Goal: Register for event/course

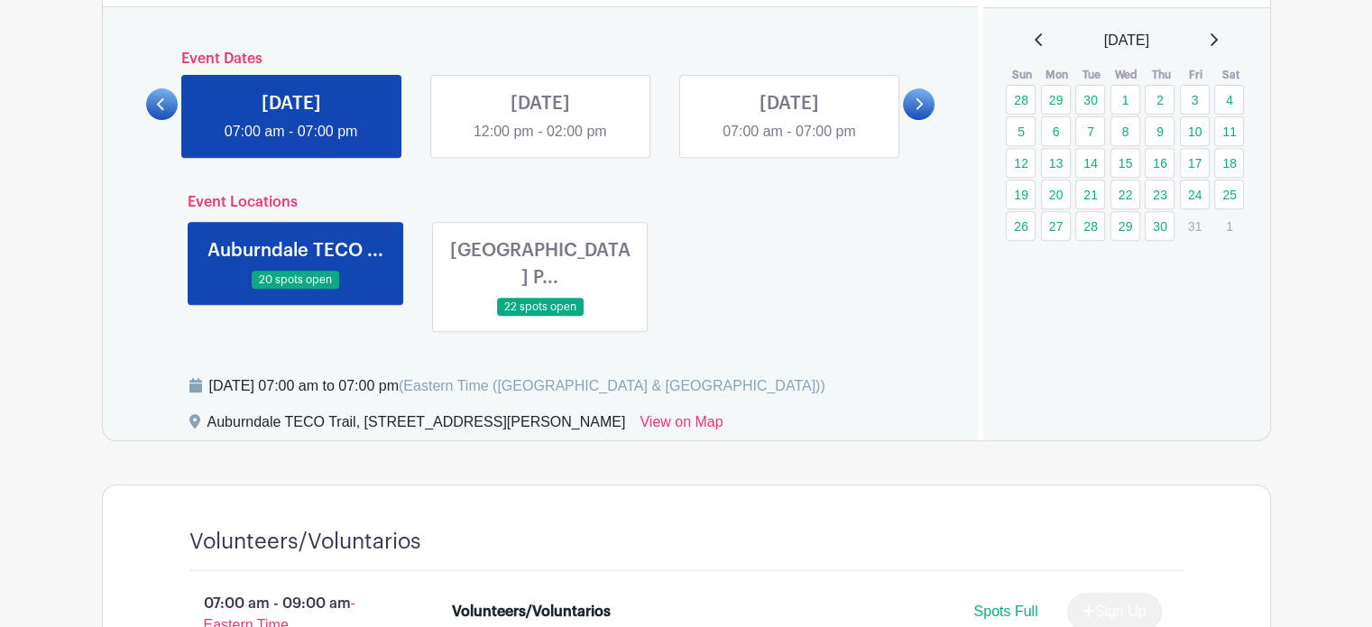
scroll to position [902, 0]
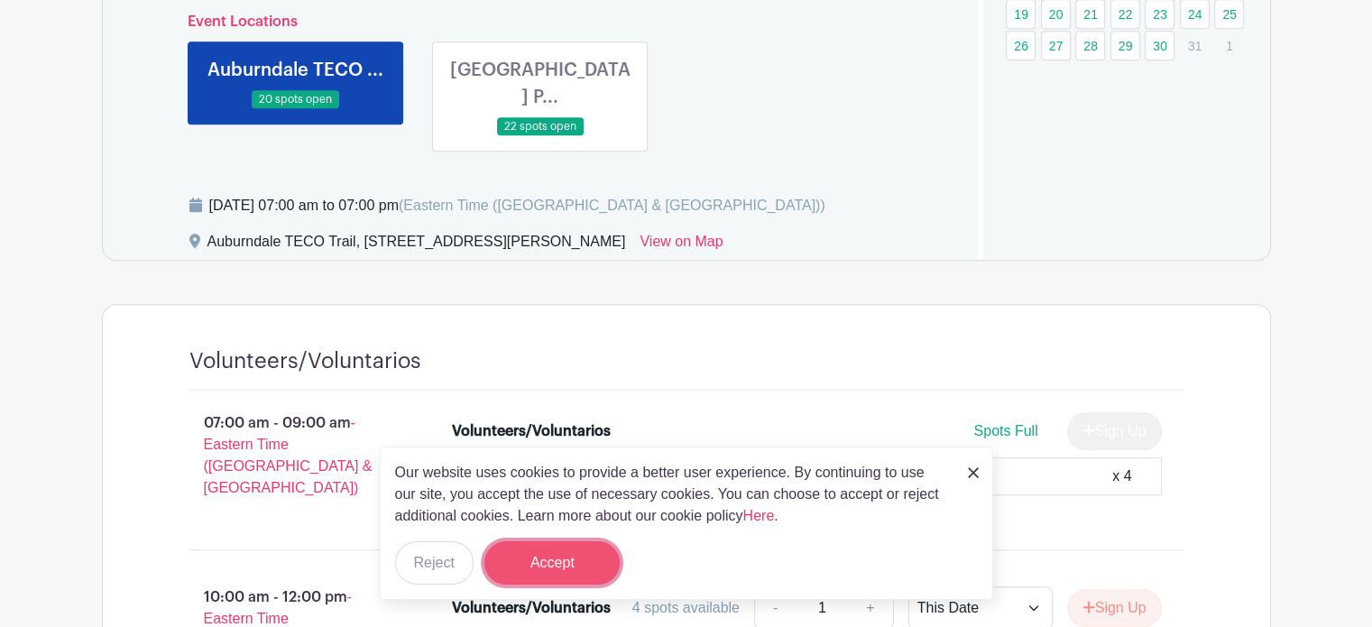
click at [599, 569] on button "Accept" at bounding box center [551, 562] width 135 height 43
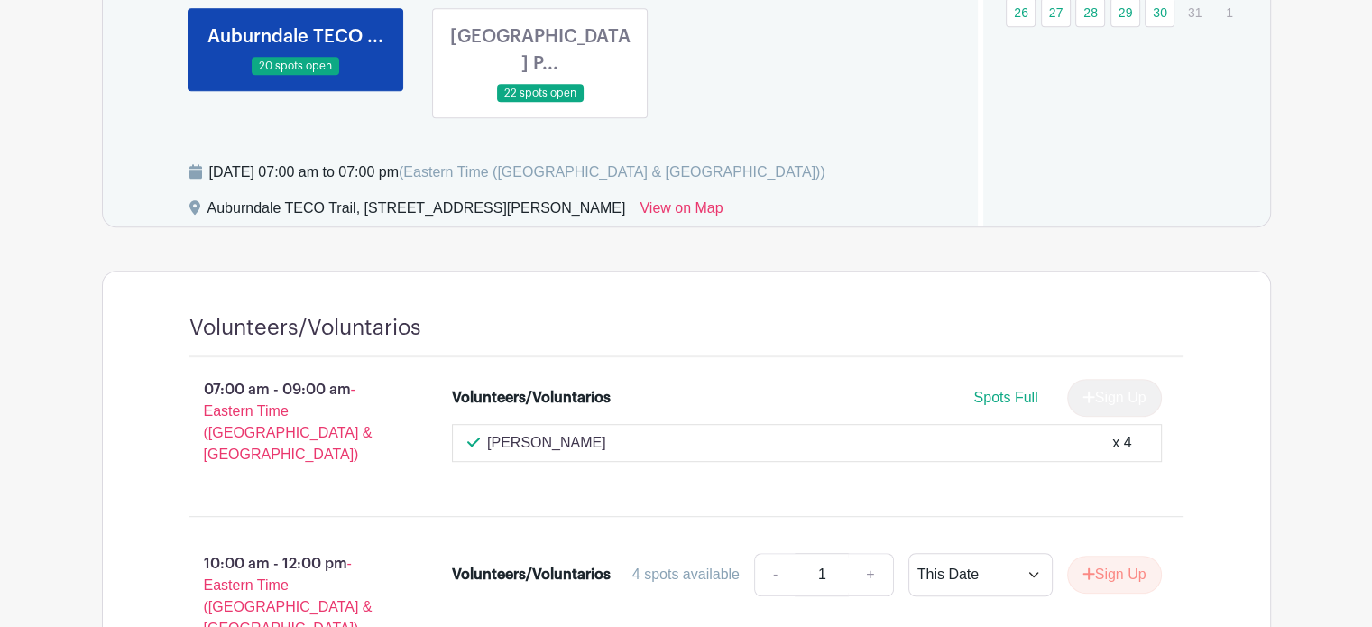
scroll to position [722, 0]
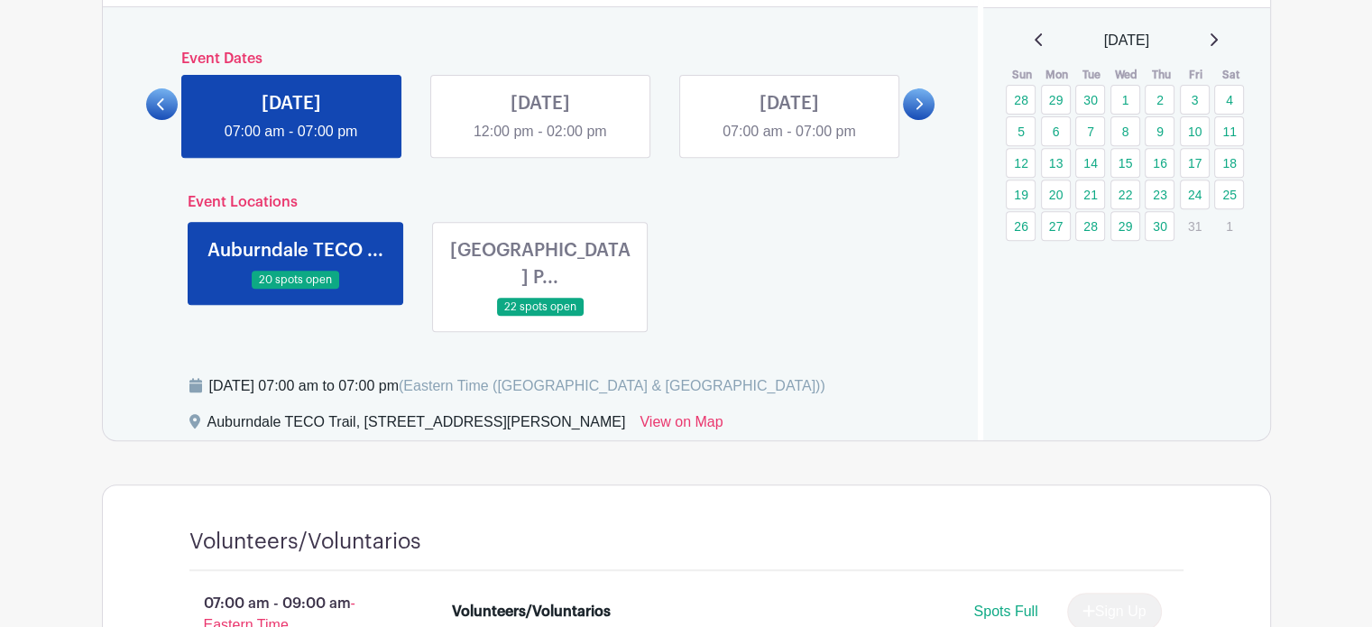
click at [540, 317] on link at bounding box center [540, 317] width 0 height 0
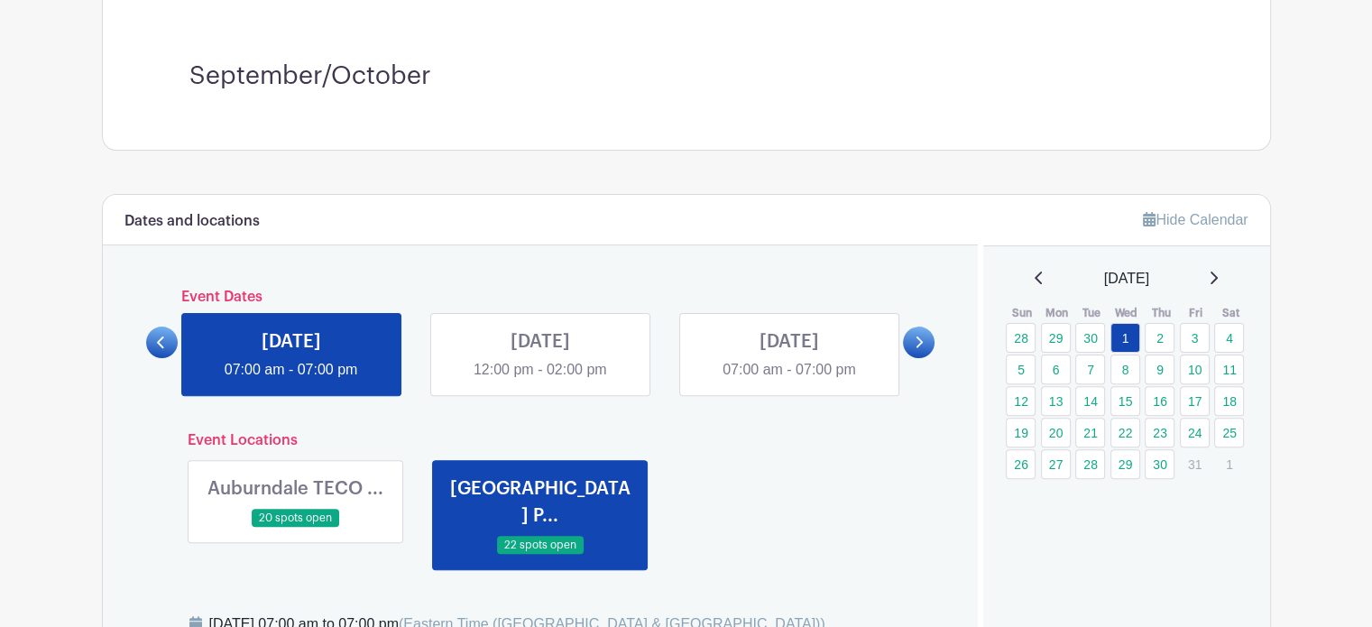
scroll to position [451, 0]
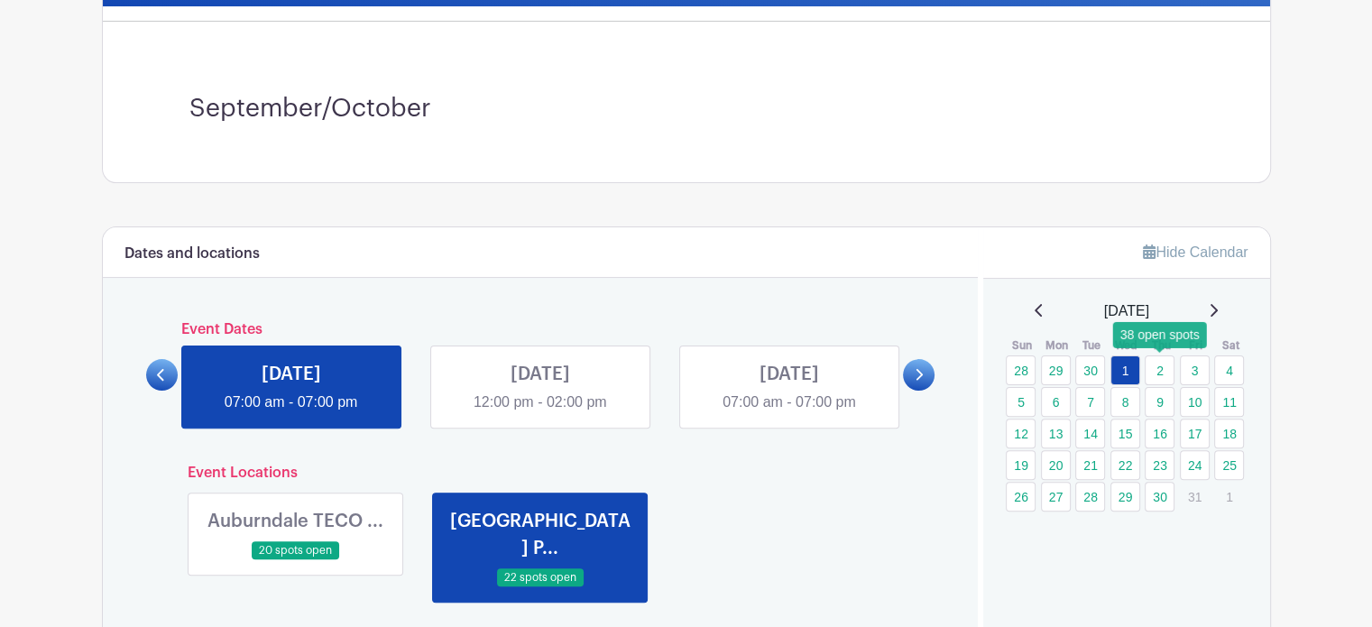
click at [1158, 374] on link "2" at bounding box center [1160, 370] width 30 height 30
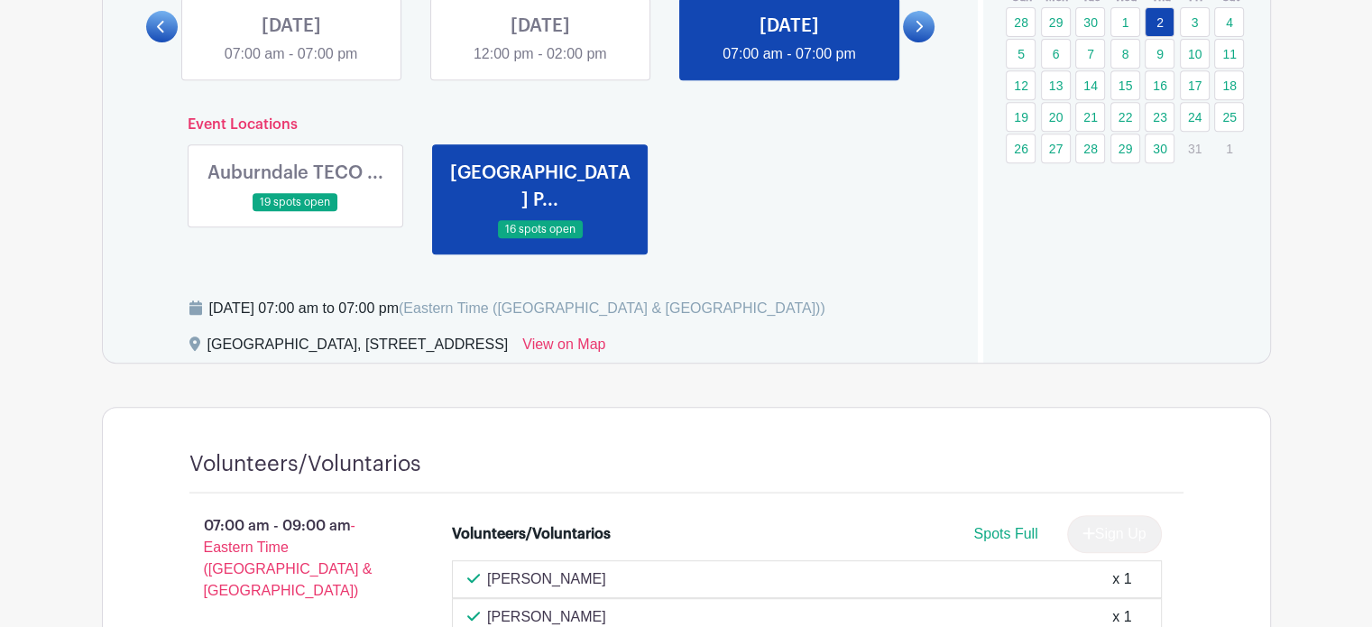
scroll to position [722, 0]
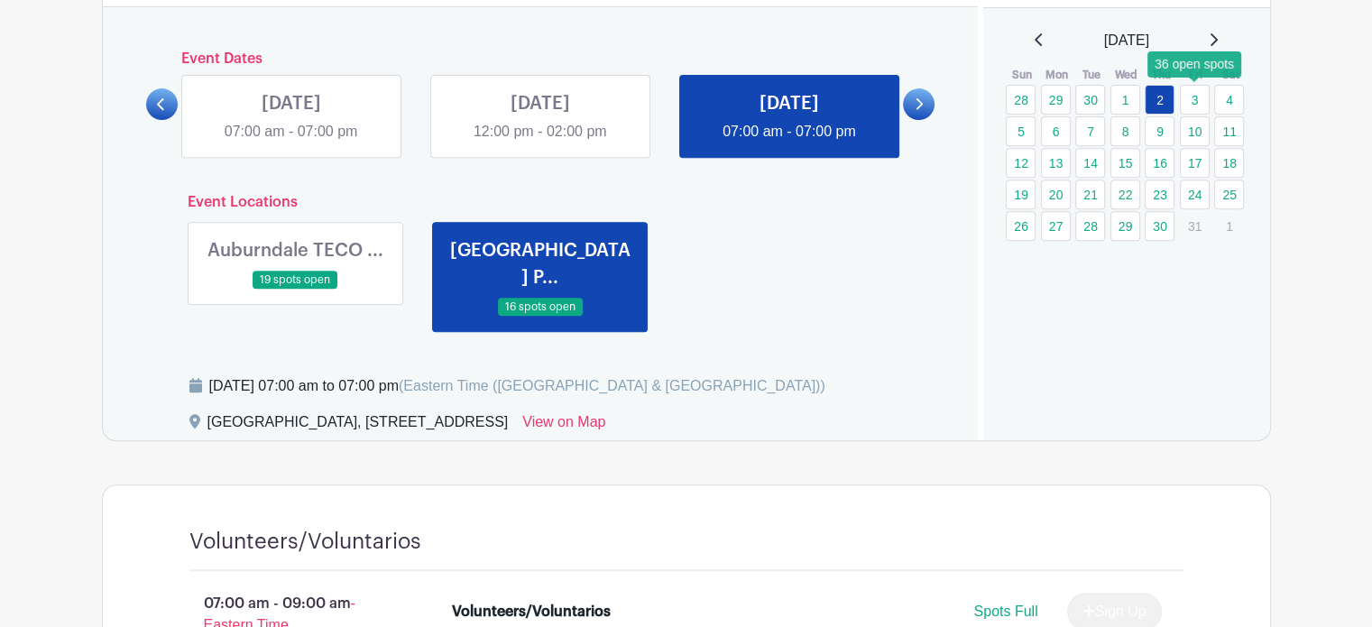
click at [1196, 98] on link "3" at bounding box center [1195, 100] width 30 height 30
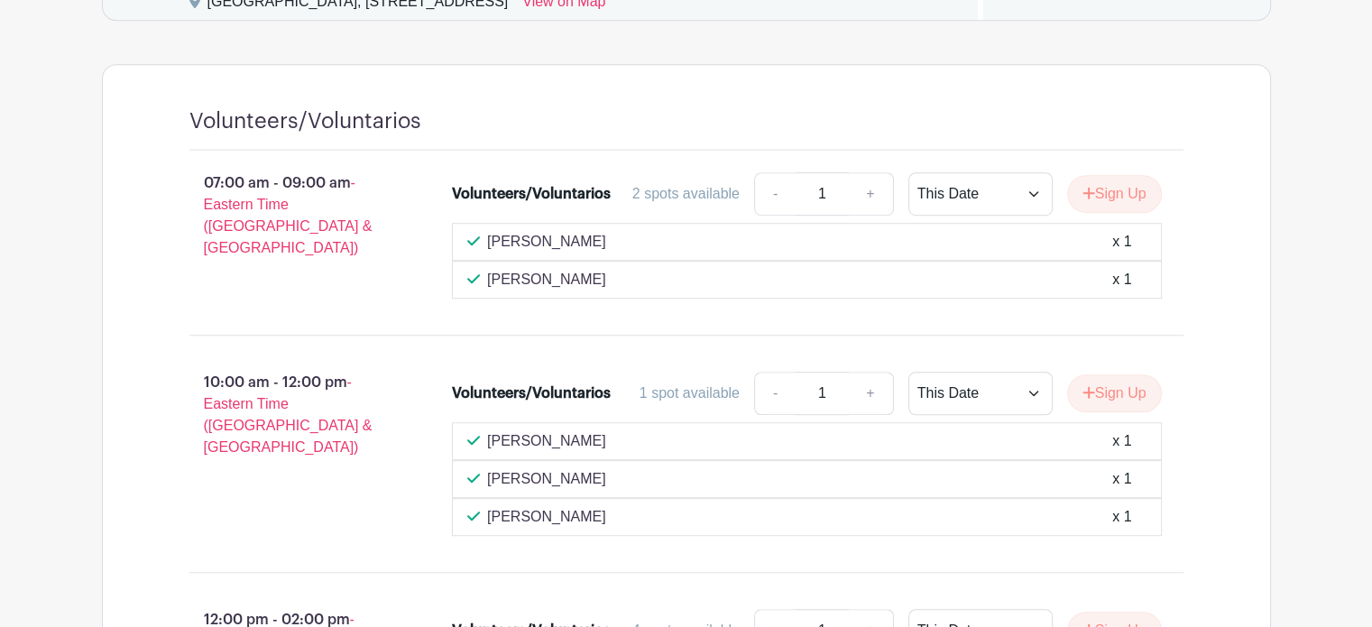
scroll to position [1173, 0]
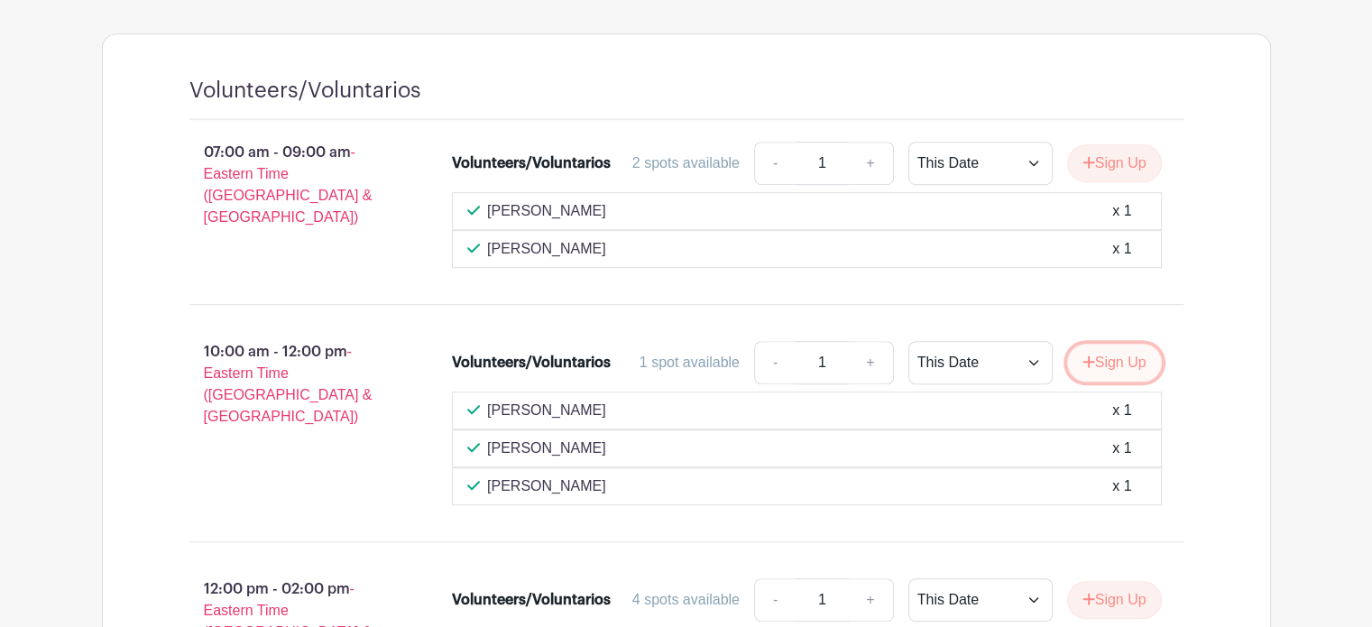
click at [1121, 344] on button "Sign Up" at bounding box center [1114, 363] width 95 height 38
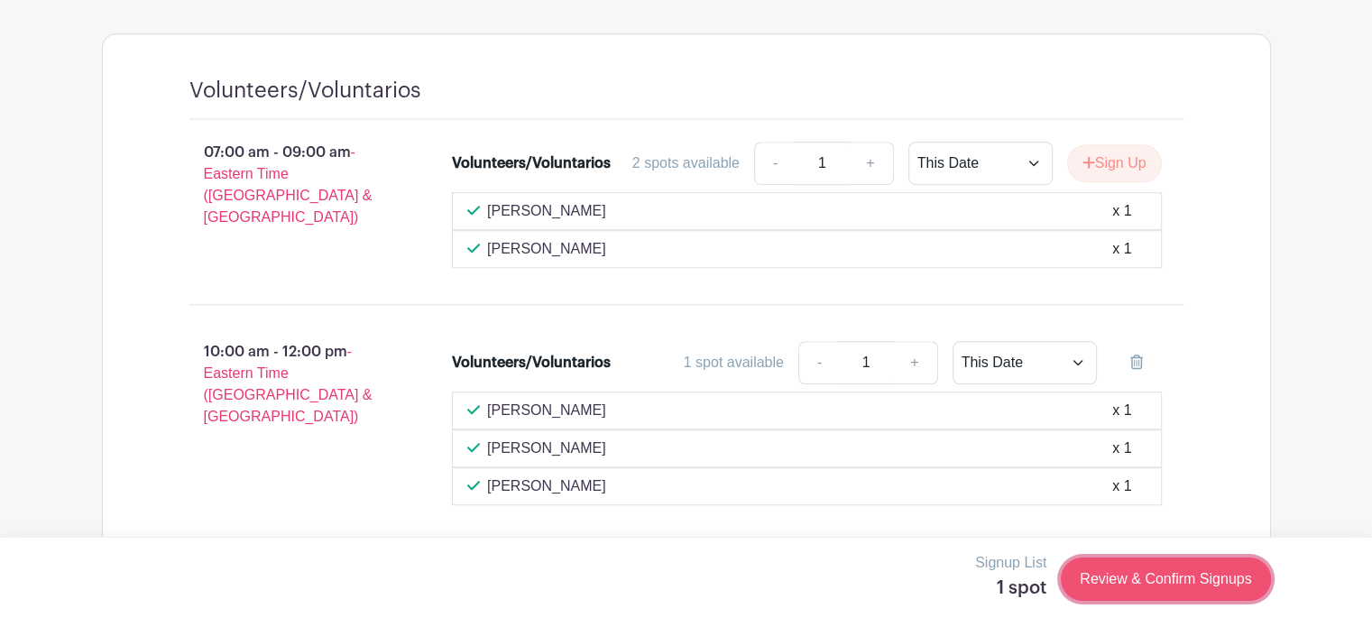
click at [1140, 574] on link "Review & Confirm Signups" at bounding box center [1165, 578] width 209 height 43
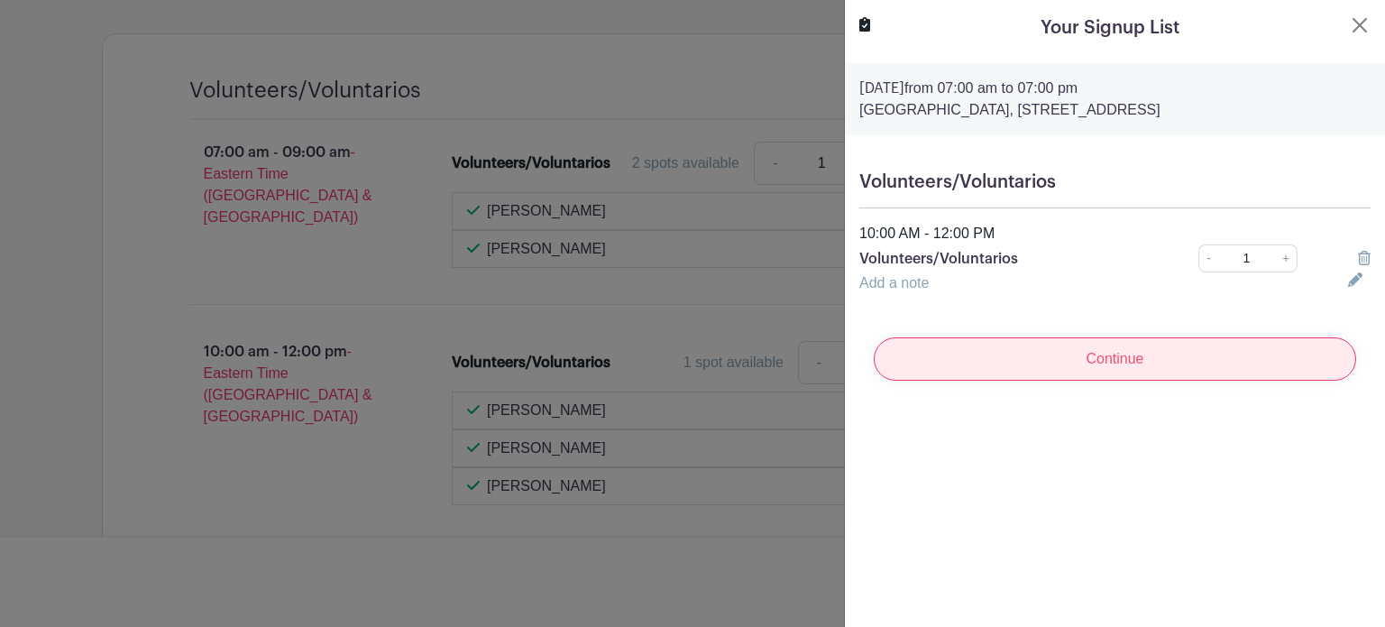
click at [1130, 360] on input "Continue" at bounding box center [1115, 358] width 483 height 43
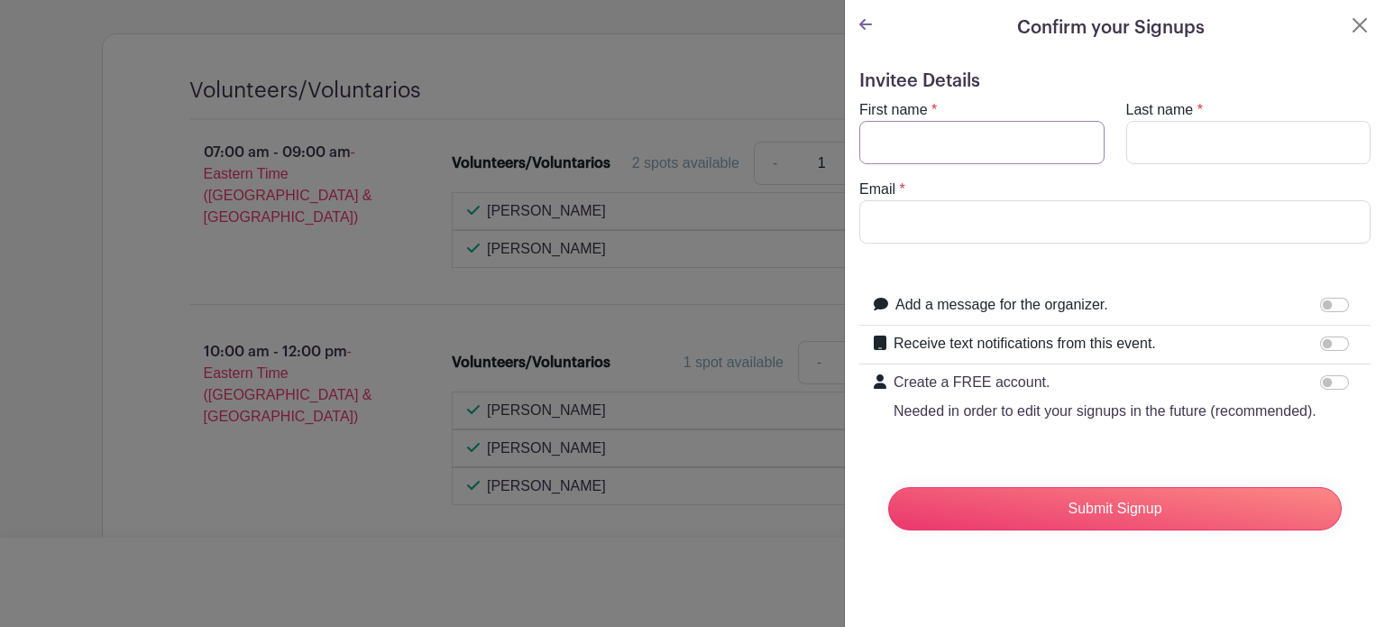
drag, startPoint x: 934, startPoint y: 126, endPoint x: 943, endPoint y: 139, distance: 15.0
click at [941, 136] on input "First name" at bounding box center [982, 142] width 245 height 43
type input "[PERSON_NAME]"
type input "[EMAIL_ADDRESS][DOMAIN_NAME]"
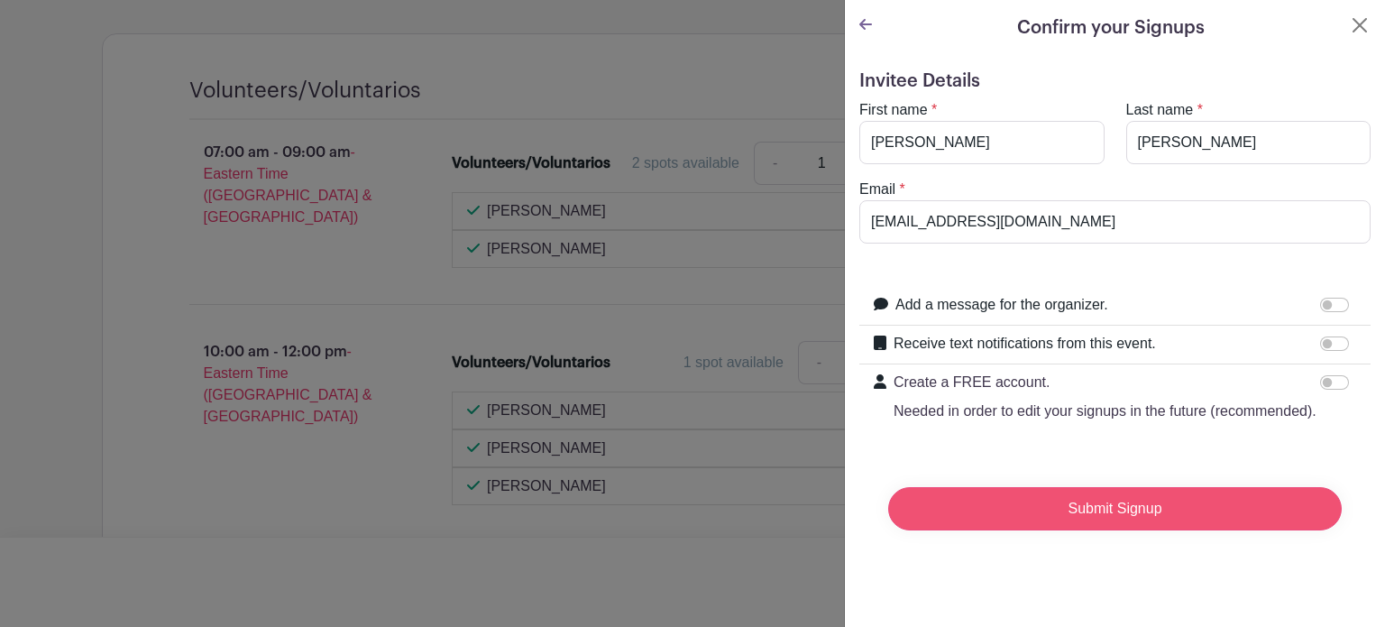
click at [1122, 528] on input "Submit Signup" at bounding box center [1115, 508] width 454 height 43
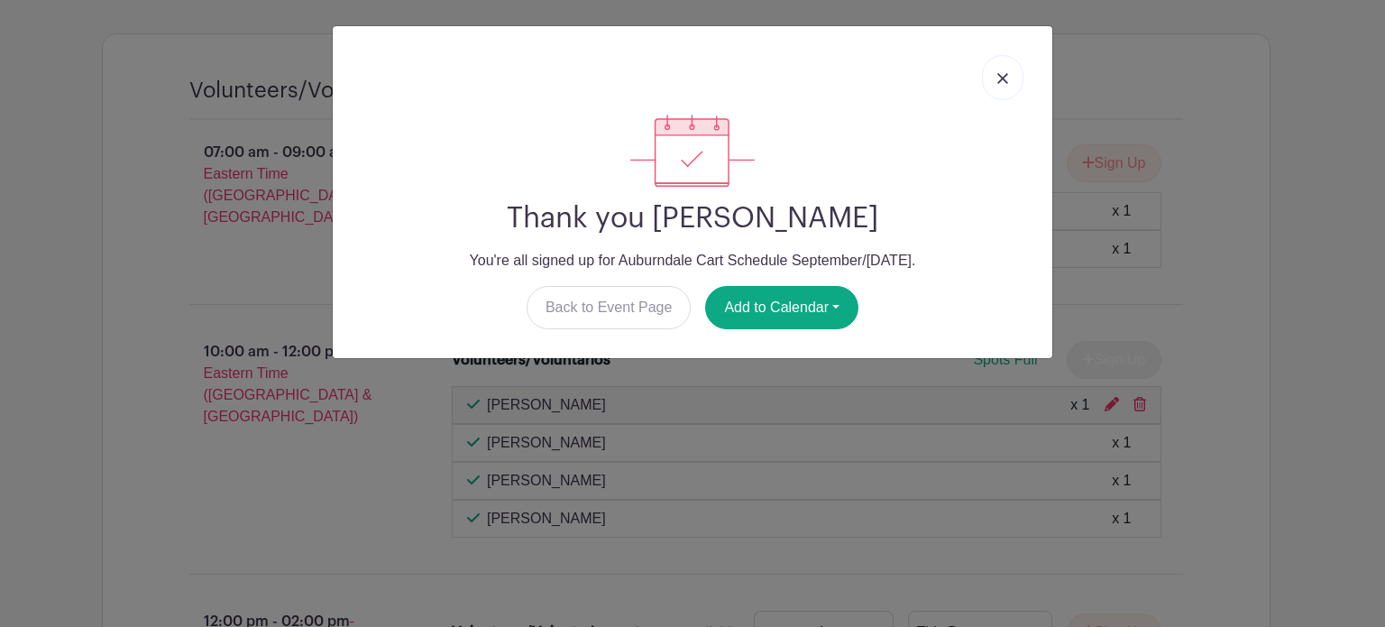
click at [1007, 75] on img at bounding box center [1003, 78] width 11 height 11
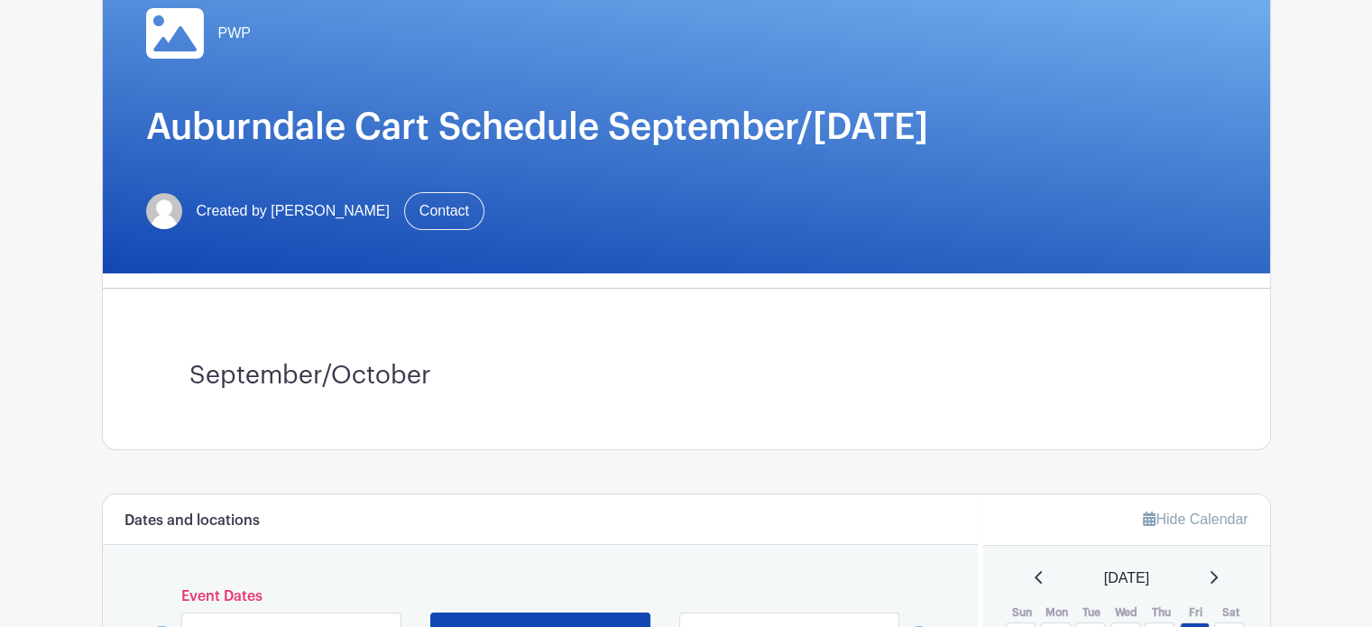
scroll to position [180, 0]
